Goal: Communication & Community: Answer question/provide support

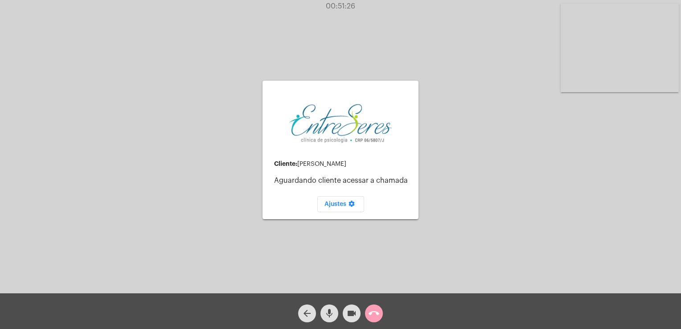
click at [376, 311] on mat-icon "call_end" at bounding box center [374, 313] width 11 height 11
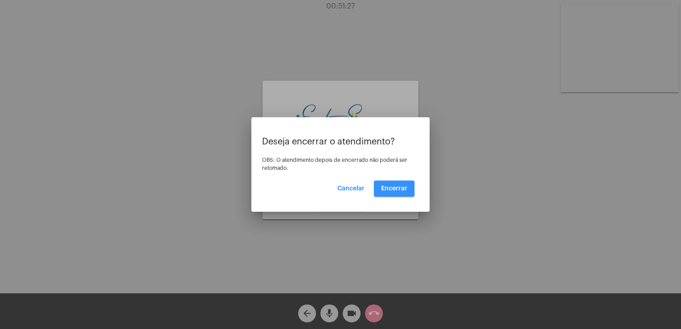
click at [388, 186] on span "Encerrar" at bounding box center [394, 188] width 26 height 6
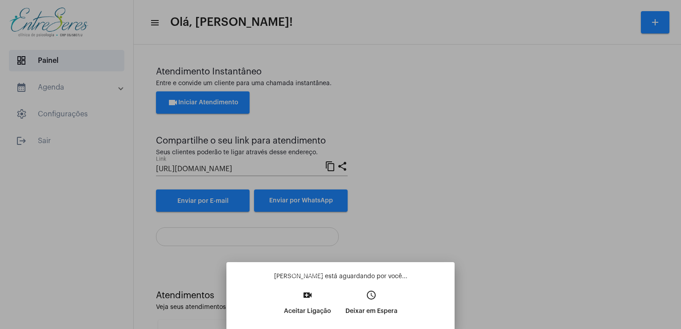
click at [287, 286] on mat-tooltip-component "Aceitar ligação" at bounding box center [308, 275] width 52 height 23
click at [292, 299] on button "video_call Aceitar Ligação" at bounding box center [308, 306] width 62 height 38
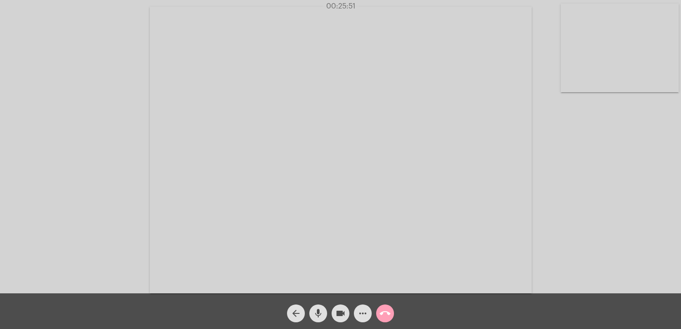
click at [387, 305] on span "call_end" at bounding box center [385, 314] width 11 height 18
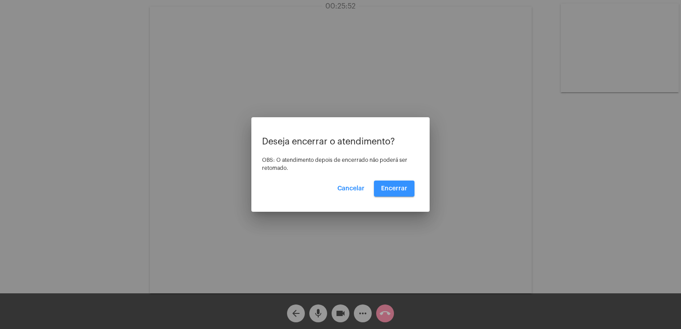
click at [398, 193] on button "Encerrar" at bounding box center [394, 189] width 41 height 16
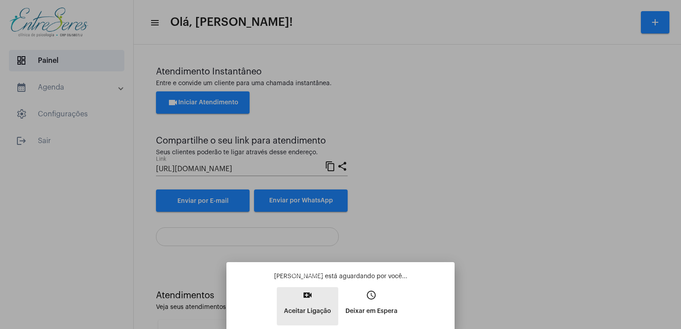
click at [321, 308] on p "Aceitar Ligação" at bounding box center [307, 311] width 47 height 16
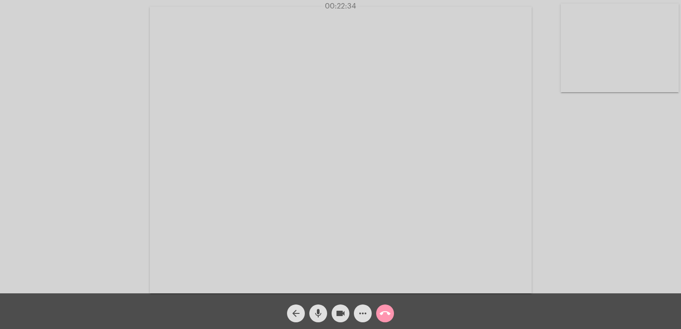
click at [383, 302] on div "call_end" at bounding box center [385, 311] width 22 height 22
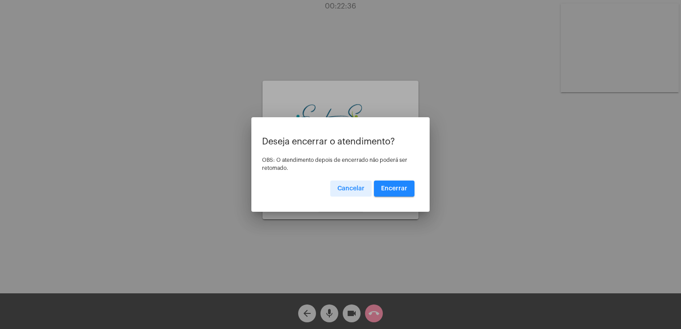
click at [404, 189] on span "Encerrar" at bounding box center [394, 188] width 26 height 6
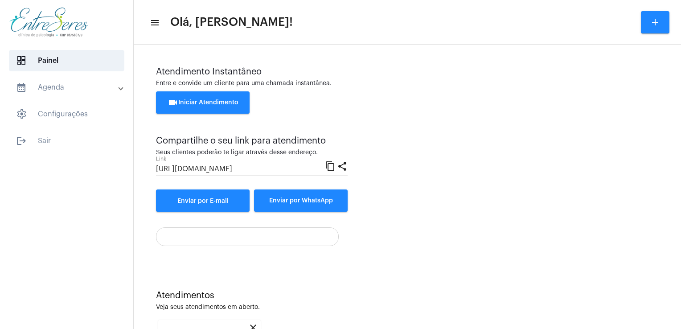
scroll to position [119, 0]
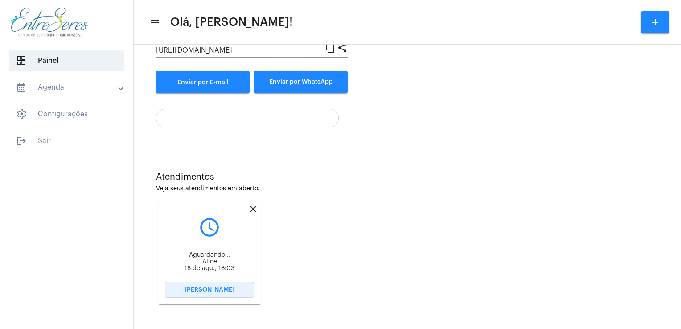
click at [219, 290] on span "[PERSON_NAME]" at bounding box center [210, 290] width 50 height 6
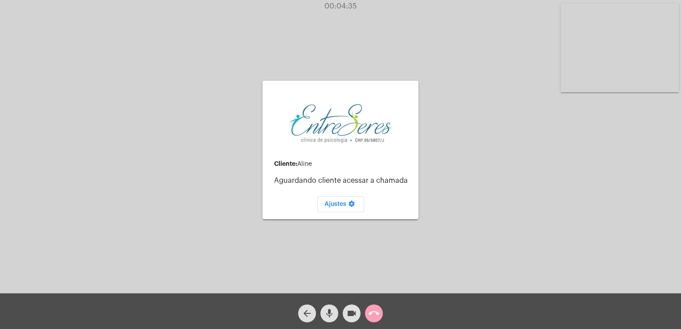
click at [375, 309] on mat-icon "call_end" at bounding box center [374, 313] width 11 height 11
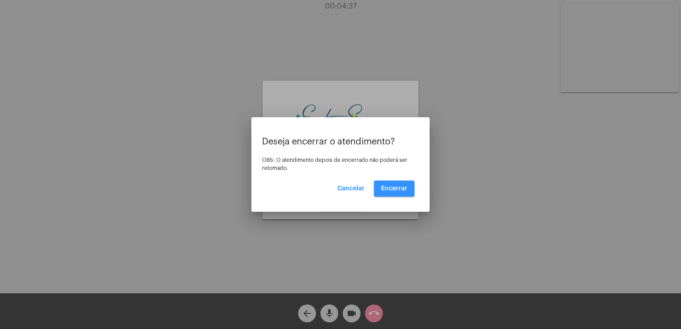
click at [387, 191] on span "Encerrar" at bounding box center [394, 188] width 26 height 6
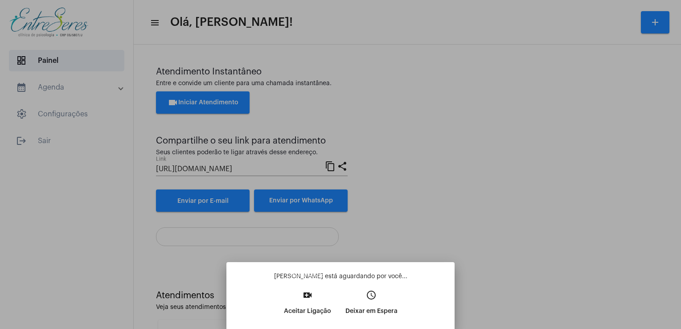
click at [291, 298] on button "video_call Aceitar Ligação" at bounding box center [308, 306] width 62 height 38
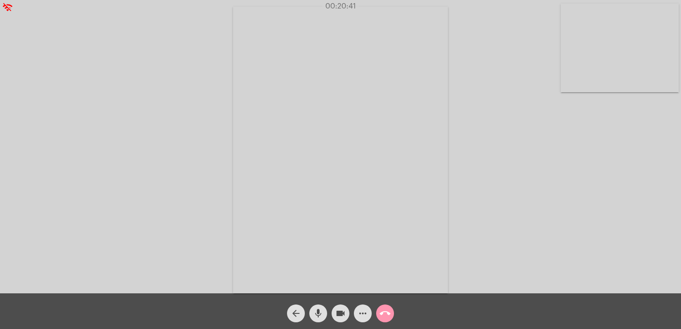
click at [386, 318] on mat-icon "call_end" at bounding box center [385, 313] width 11 height 11
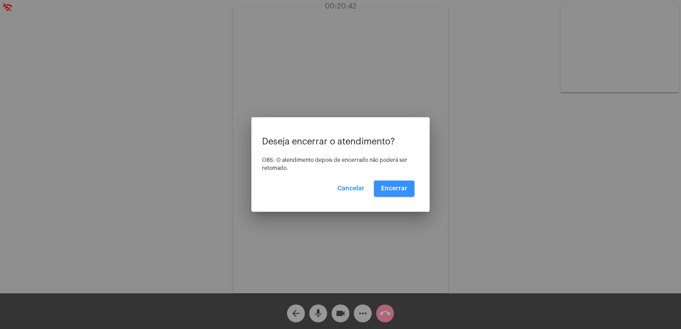
click at [398, 185] on button "Encerrar" at bounding box center [394, 189] width 41 height 16
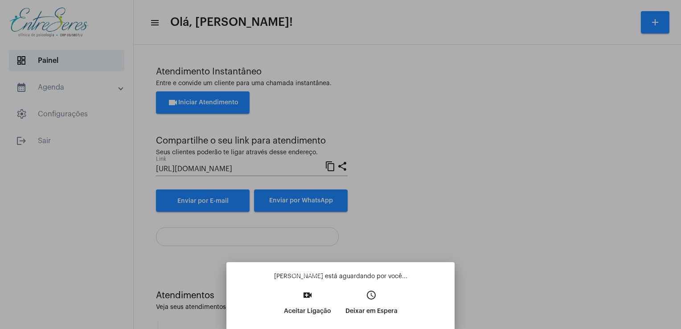
click at [302, 314] on p "Aceitar Ligação" at bounding box center [307, 311] width 47 height 16
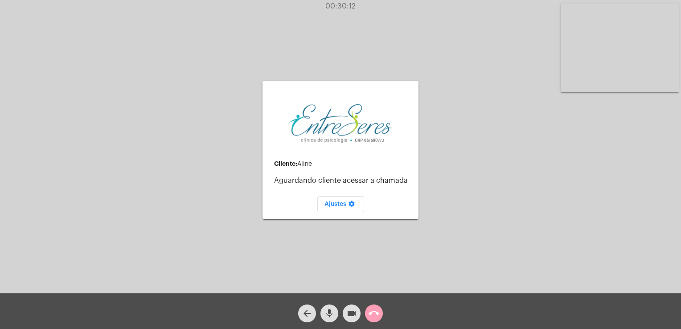
click at [382, 312] on button "call_end" at bounding box center [374, 314] width 18 height 18
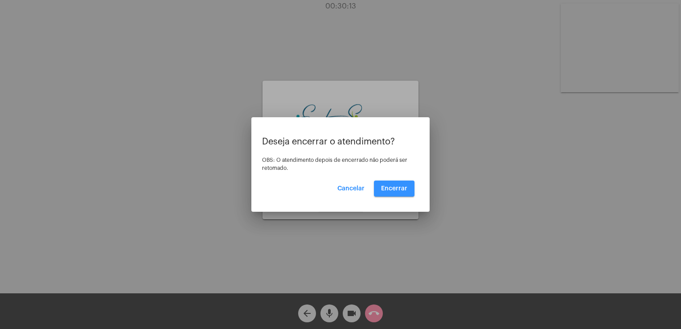
click at [399, 188] on span "Encerrar" at bounding box center [394, 188] width 26 height 6
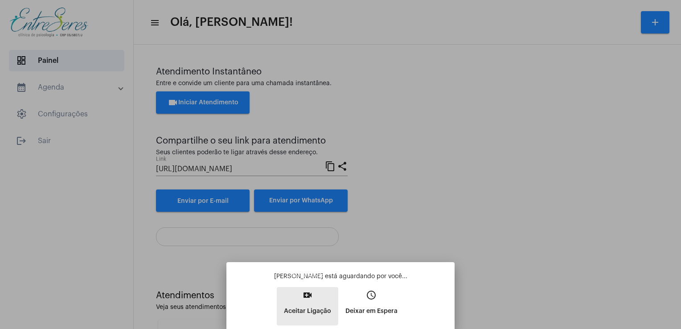
click at [298, 304] on p "Aceitar Ligação" at bounding box center [307, 311] width 47 height 16
